Goal: Ask a question

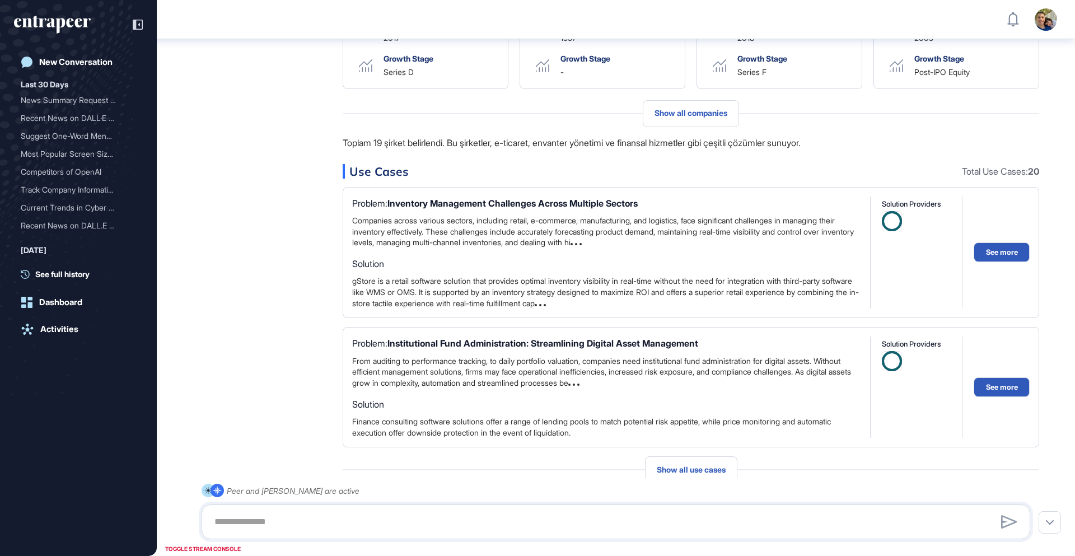
scroll to position [2259, 0]
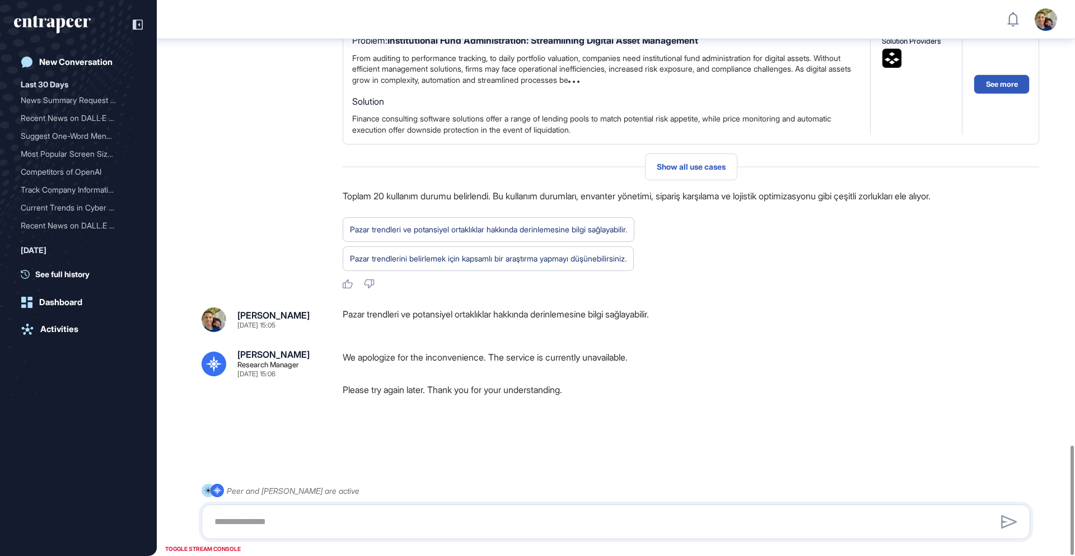
click at [735, 361] on p "We apologize for the inconvenience. The service is currently unavailable." at bounding box center [691, 357] width 697 height 15
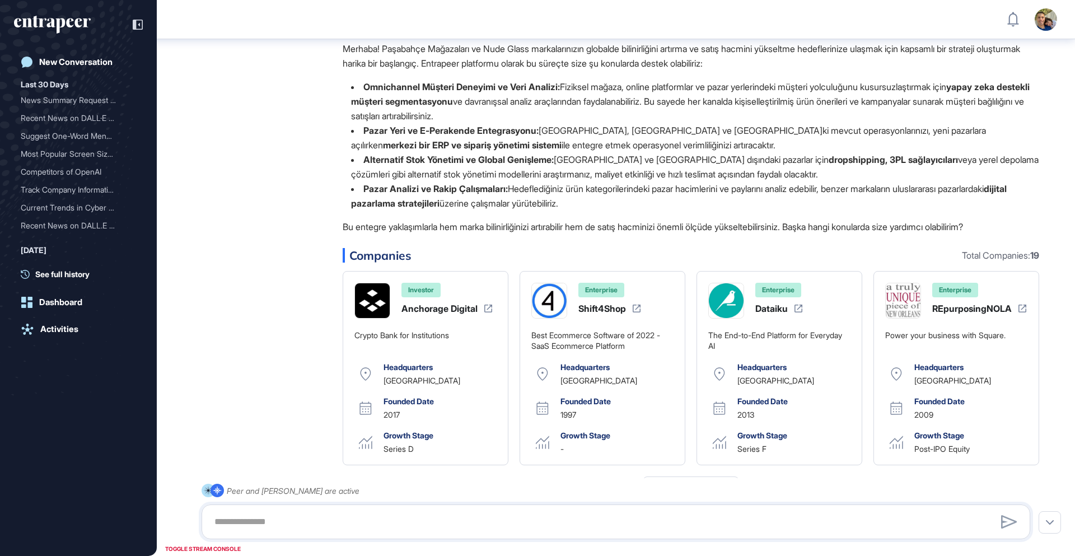
scroll to position [0, 0]
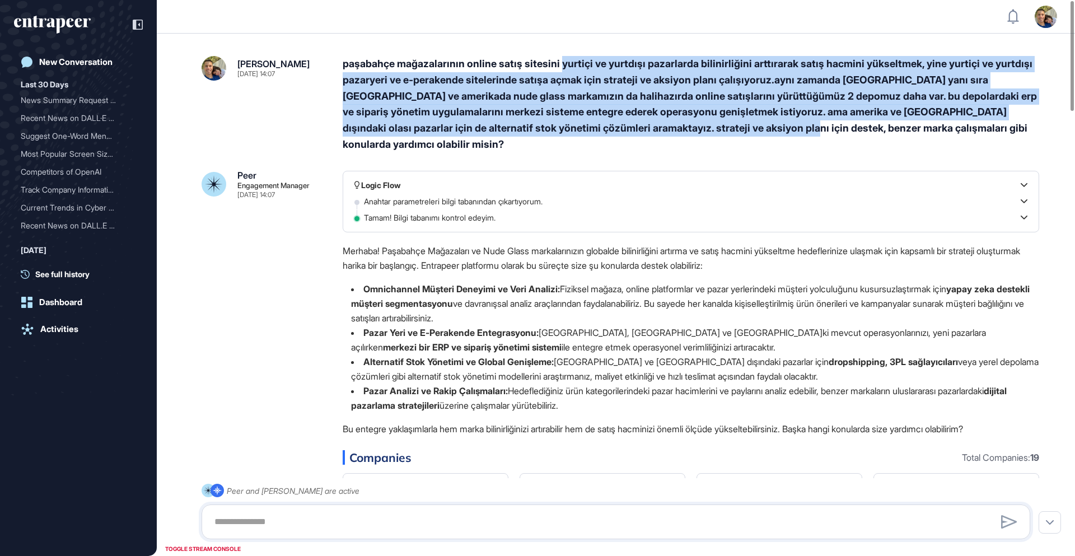
drag, startPoint x: 567, startPoint y: 65, endPoint x: 819, endPoint y: 122, distance: 259.0
click at [819, 122] on div "paşabahçe mağazalarının online satış sitesini yurtiçi ve yurtdışı pazarlarda bi…" at bounding box center [691, 104] width 697 height 97
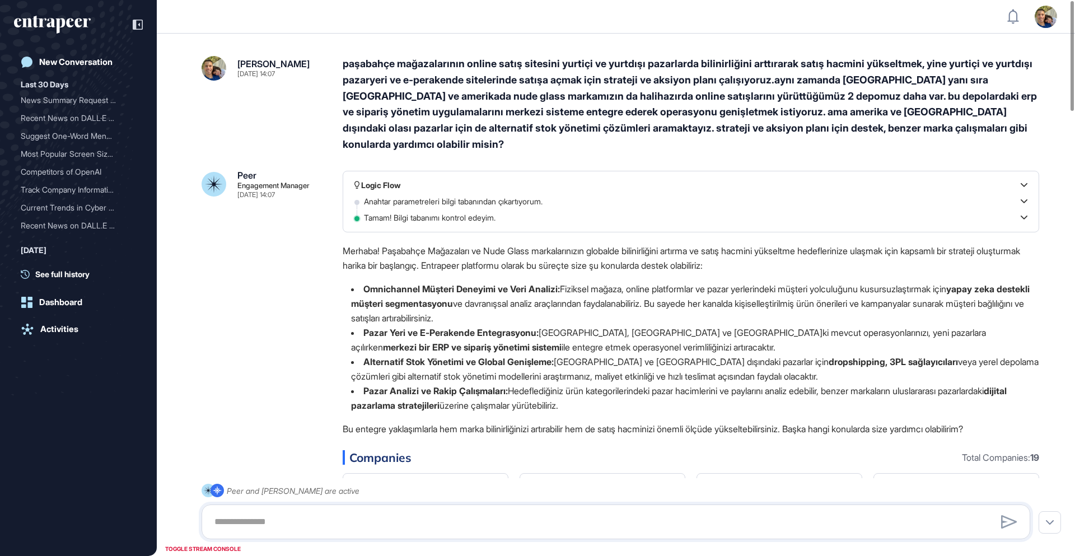
click at [393, 142] on div "paşabahçe mağazalarının online satış sitesini yurtiçi ve yurtdışı pazarlarda bi…" at bounding box center [691, 104] width 697 height 97
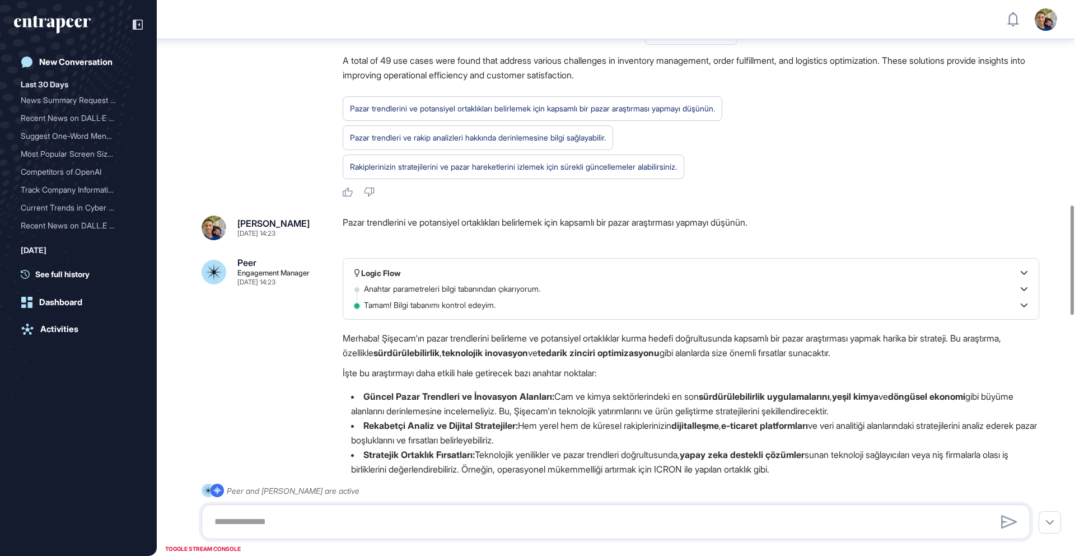
scroll to position [1039, 0]
drag, startPoint x: 422, startPoint y: 221, endPoint x: 793, endPoint y: 221, distance: 371.4
click at [793, 221] on div "Pazar trendlerini ve potansiyel ortaklıkları belirlemek için kapsamlı bir pazar…" at bounding box center [691, 227] width 697 height 25
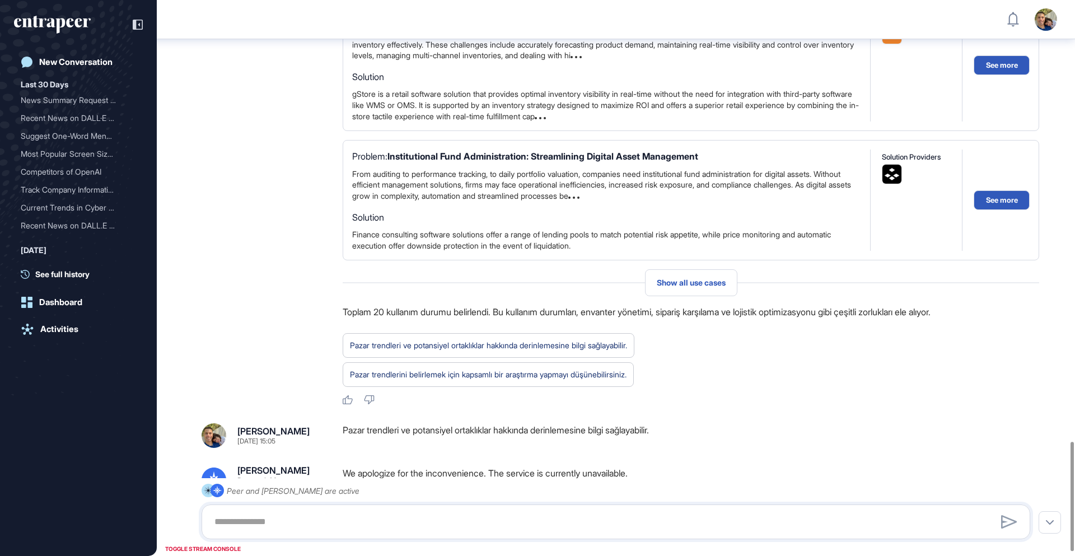
scroll to position [2259, 0]
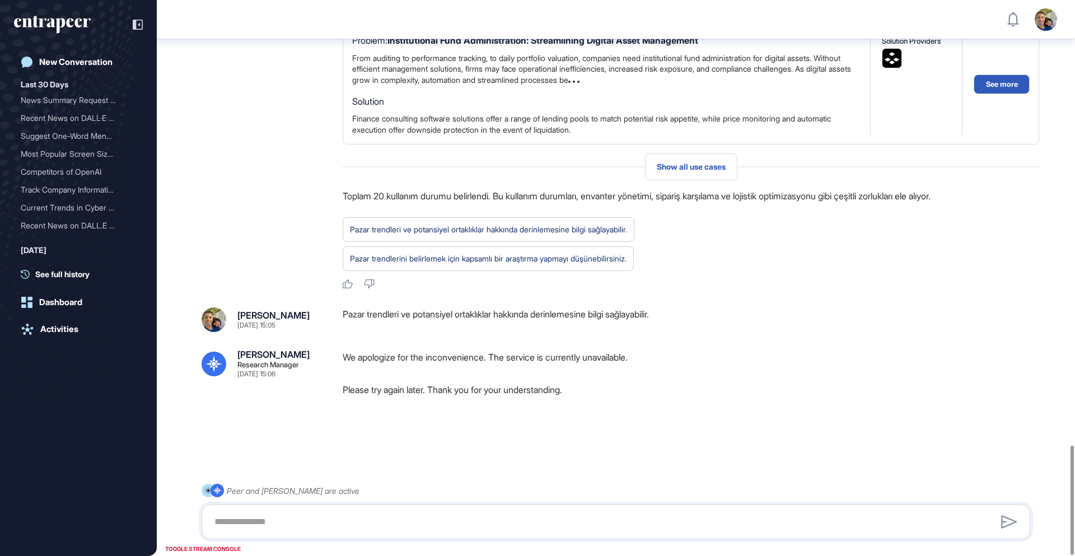
click at [675, 317] on div "Pazar trendleri ve potansiyel ortaklıklar hakkında derinlemesine bilgi sağlayab…" at bounding box center [691, 320] width 697 height 25
click at [875, 266] on div "Pazar trendleri ve potansiyel ortaklıklar hakkında derinlemesine bilgi sağlayab…" at bounding box center [691, 244] width 697 height 54
